Goal: Navigation & Orientation: Understand site structure

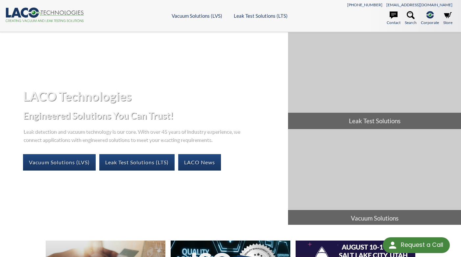
click at [63, 17] on icon ".cls-1{fill:#193661;}.cls-2{fill:#58595b;}.cls-3{fill:url(#radial-gradient);}.c…" at bounding box center [44, 15] width 79 height 14
select select "Language Translate Widget"
click at [16, 203] on div "LACO Technologies Engineered Solutions You Can Trust! Leak detection and vacuum…" at bounding box center [230, 128] width 461 height 193
